Goal: Book appointment/travel/reservation

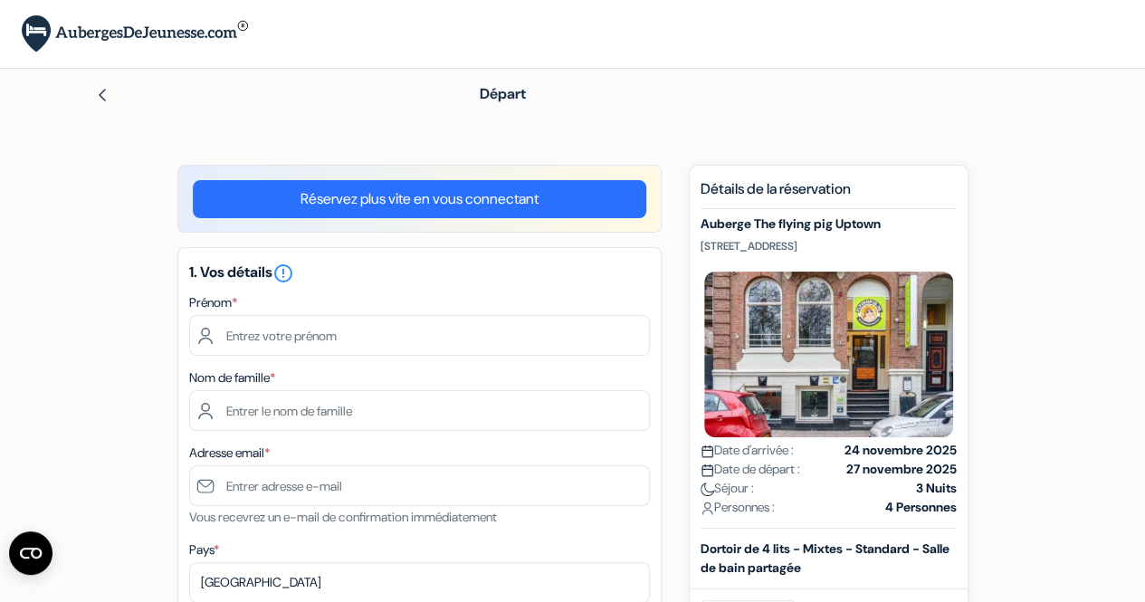
click at [103, 100] on img at bounding box center [102, 95] width 14 height 14
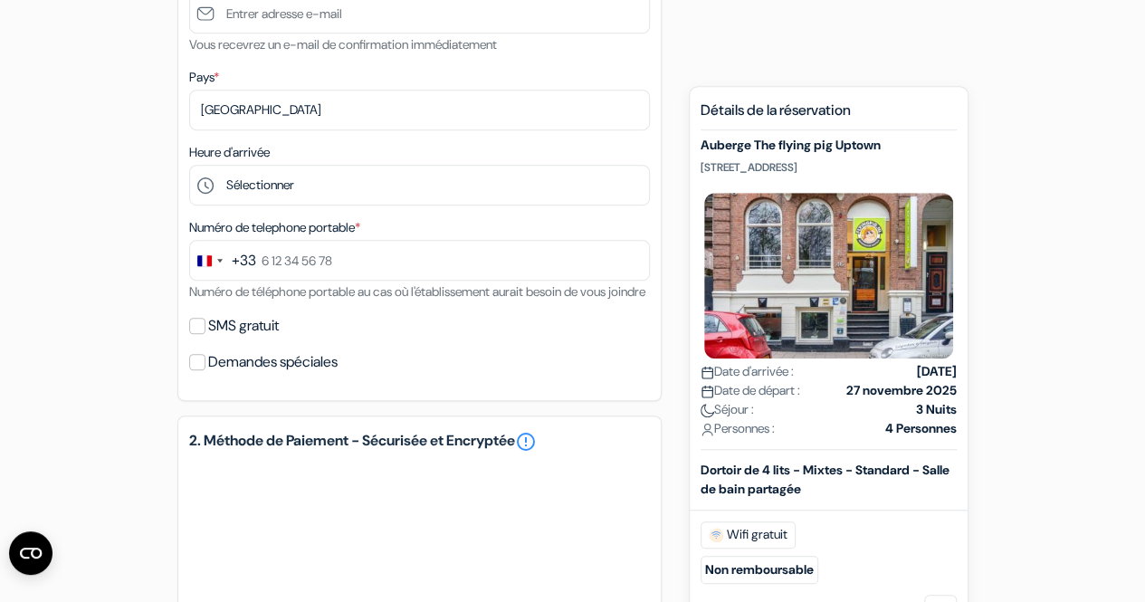
scroll to position [471, 0]
click at [882, 477] on div "Dortoir de 4 lits - Mixtes - Standard - Salle de bain partagée" at bounding box center [829, 480] width 278 height 38
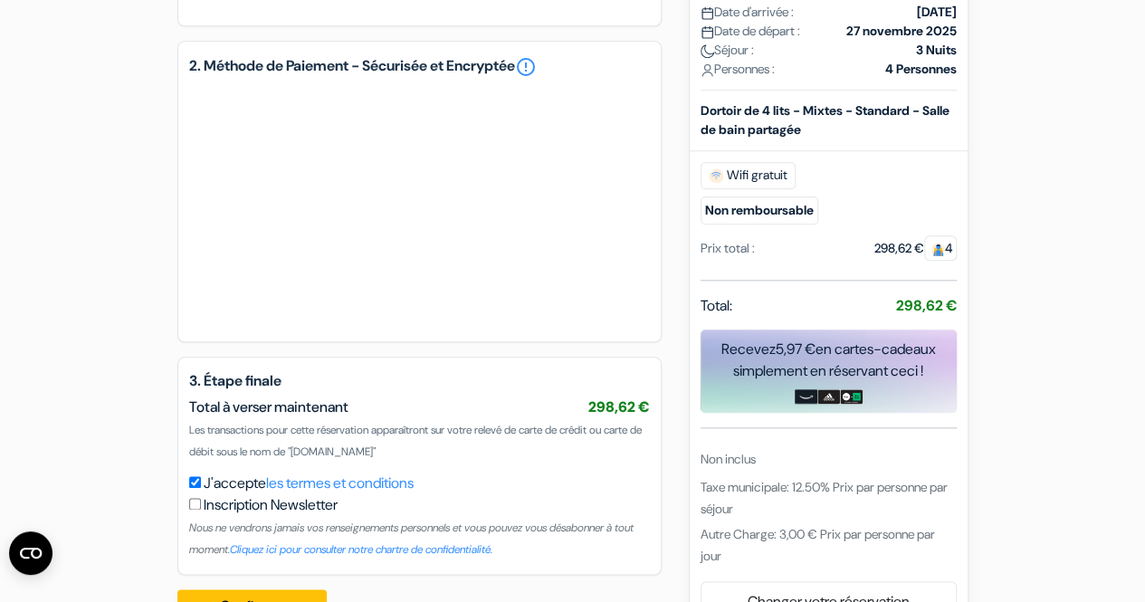
scroll to position [923, 0]
